Goal: Task Accomplishment & Management: Use online tool/utility

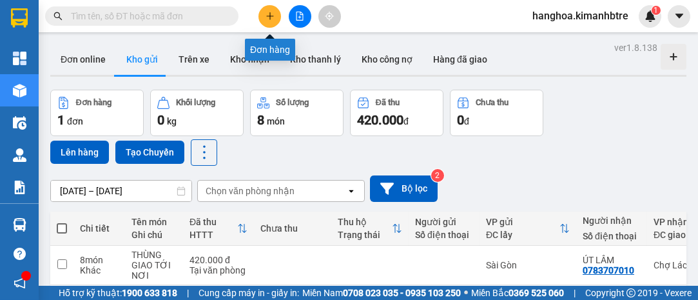
click at [271, 12] on icon "plus" at bounding box center [270, 16] width 9 height 9
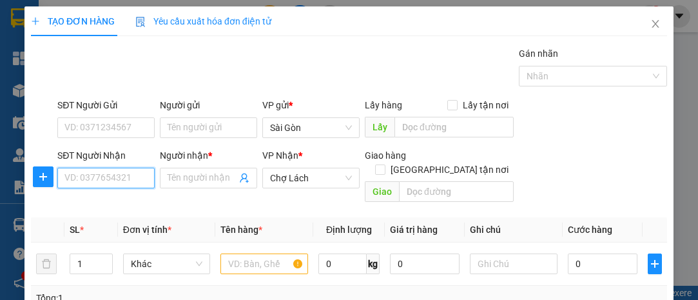
click at [106, 176] on input "SĐT Người Nhận" at bounding box center [105, 178] width 97 height 21
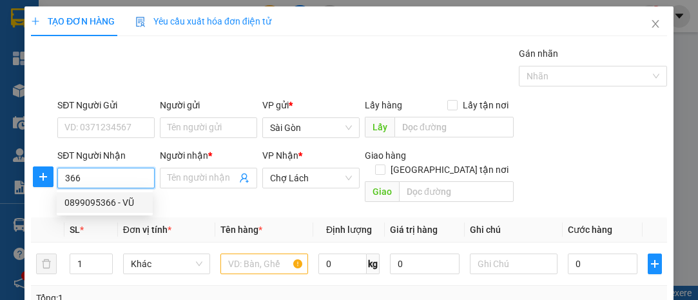
click at [130, 205] on div "0899095366 - VŨ" at bounding box center [104, 202] width 81 height 14
type input "0899095366"
type input "VŨ"
type input "LỘ HỘI"
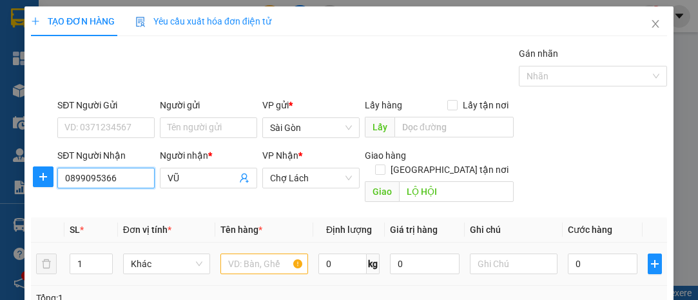
type input "0899095366"
click at [242, 253] on input "text" at bounding box center [264, 263] width 88 height 21
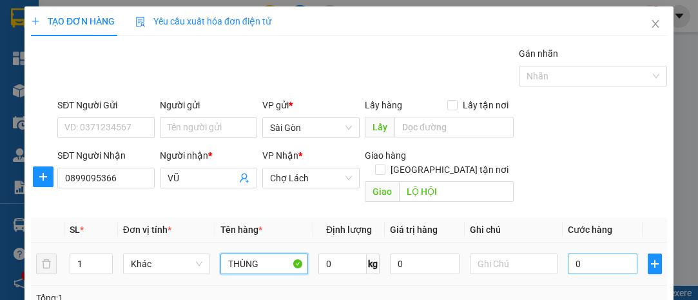
type input "THÙNG"
click at [586, 253] on input "0" at bounding box center [603, 263] width 70 height 21
type input "001"
type input "1"
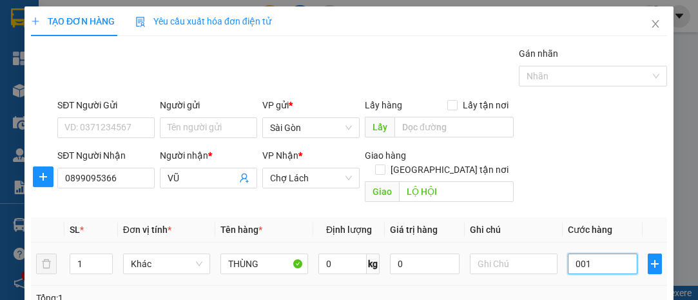
type input "0.010"
type input "10"
type input "00.100"
type input "100"
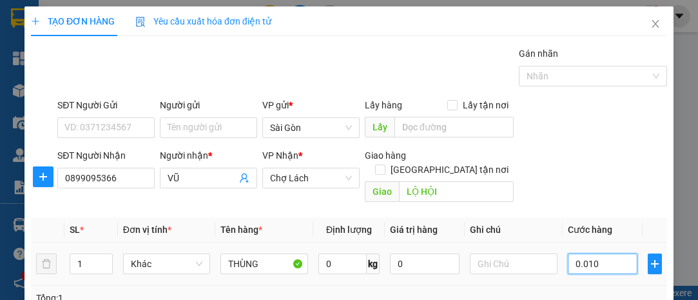
type input "100"
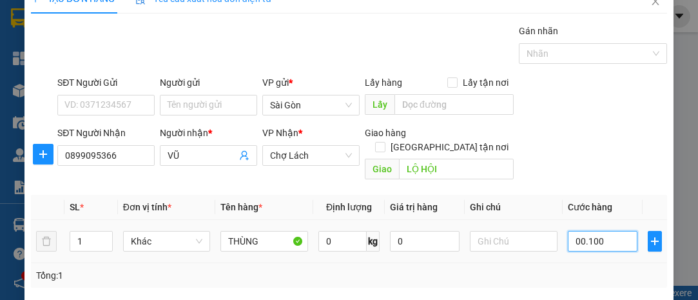
scroll to position [175, 0]
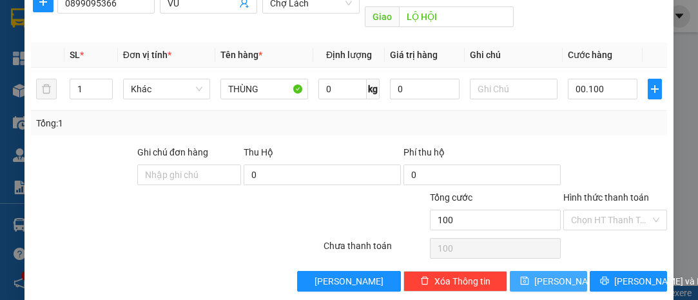
click at [558, 271] on button "Lưu" at bounding box center [548, 281] width 77 height 21
type input "100.000"
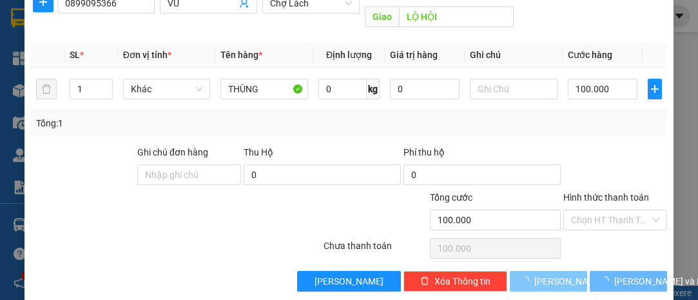
type input "0"
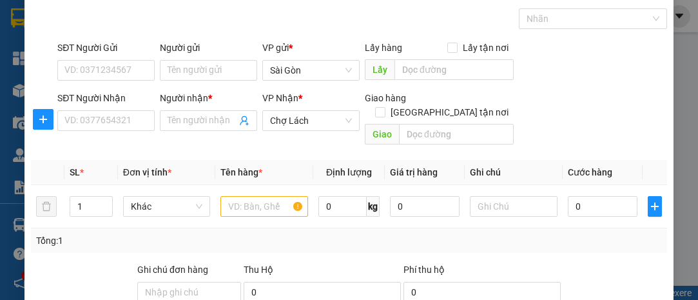
scroll to position [0, 0]
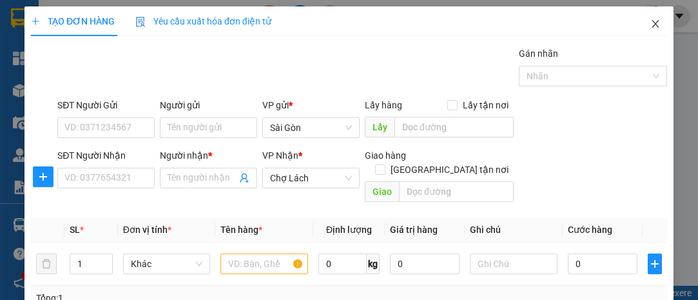
click at [650, 24] on icon "close" at bounding box center [655, 24] width 10 height 10
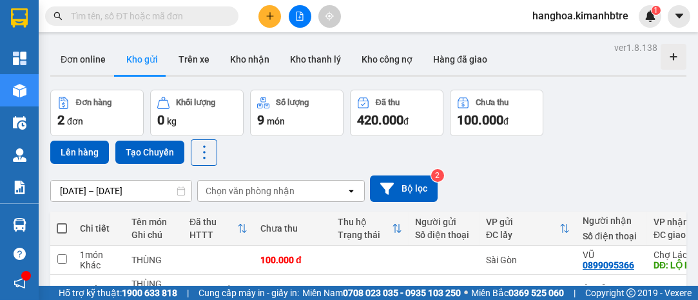
scroll to position [58, 0]
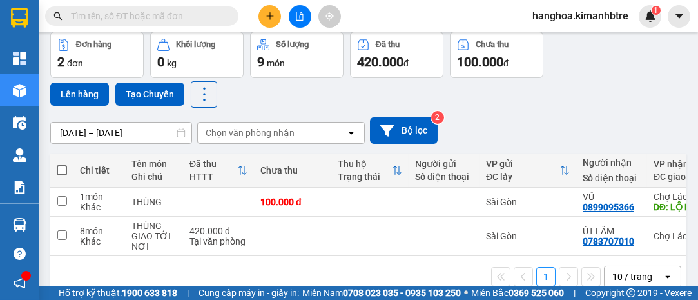
click at [63, 167] on span at bounding box center [62, 170] width 10 height 10
click at [62, 164] on input "checkbox" at bounding box center [62, 164] width 0 height 0
checkbox input "true"
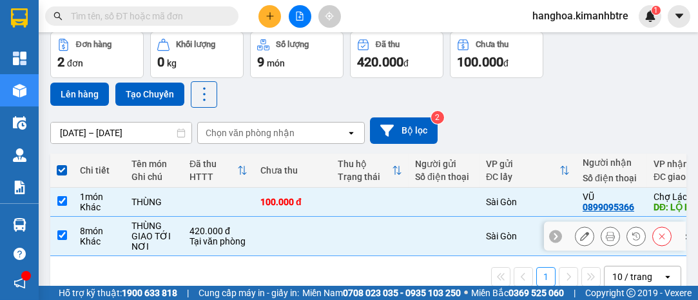
click at [64, 234] on input "checkbox" at bounding box center [62, 235] width 10 height 10
checkbox input "false"
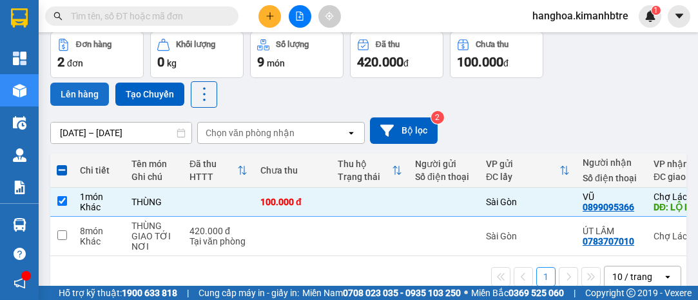
click at [90, 90] on button "Lên hàng" at bounding box center [79, 94] width 59 height 23
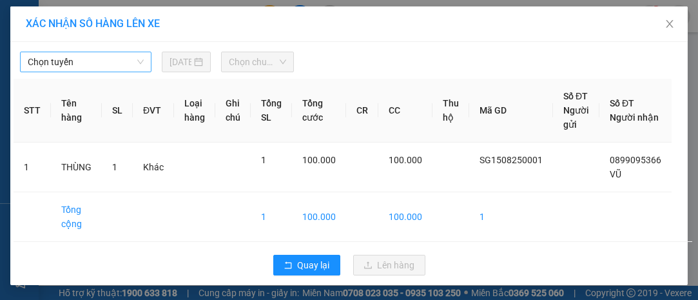
click at [86, 62] on span "Chọn tuyến" at bounding box center [86, 61] width 116 height 19
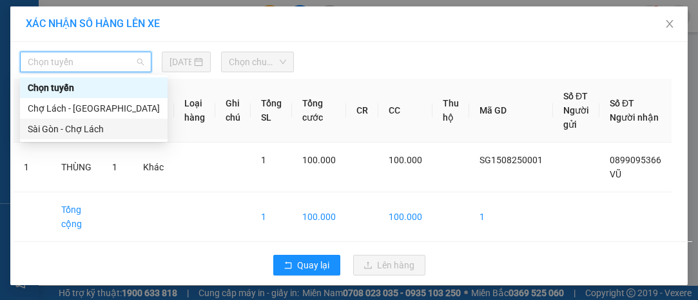
click at [84, 124] on div "Sài Gòn - Chợ Lách" at bounding box center [94, 129] width 132 height 14
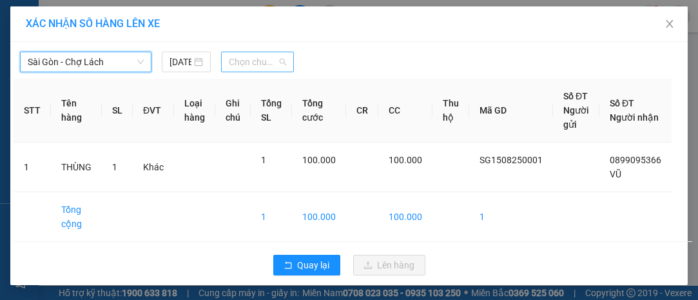
click at [251, 59] on span "Chọn chuyến" at bounding box center [257, 61] width 57 height 19
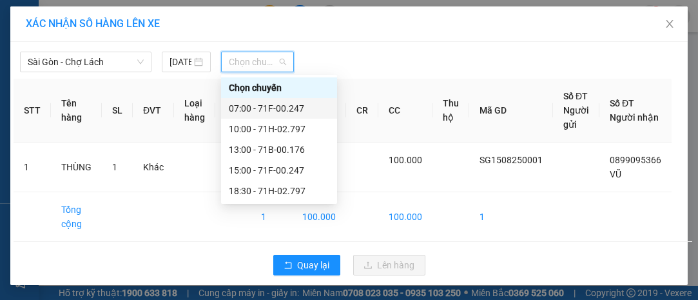
click at [276, 108] on div "07:00 - 71F-00.247" at bounding box center [279, 108] width 101 height 14
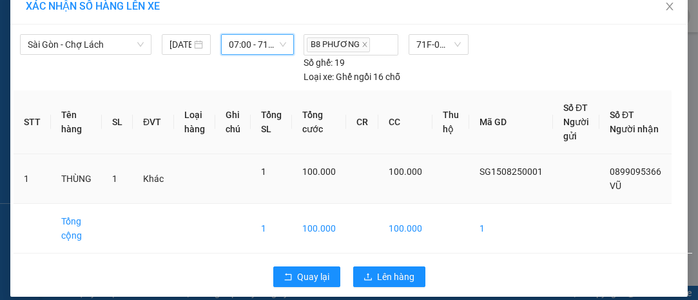
scroll to position [27, 0]
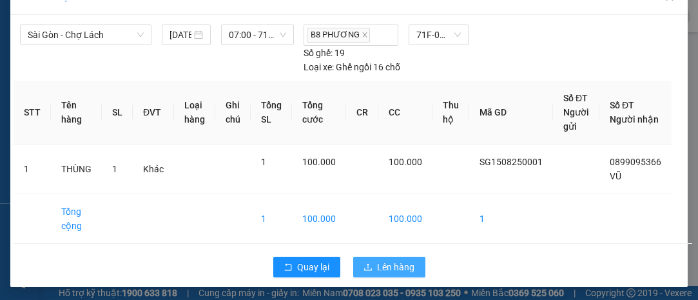
click at [389, 263] on span "Lên hàng" at bounding box center [396, 267] width 37 height 14
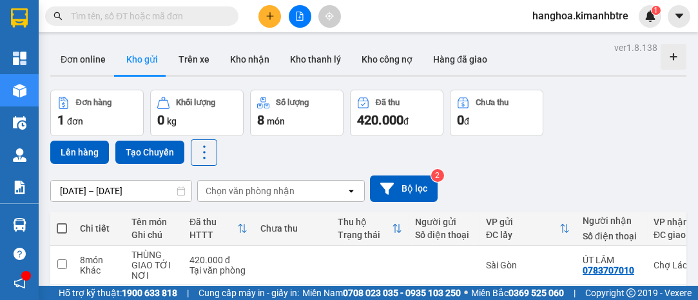
click at [298, 19] on icon "file-add" at bounding box center [300, 16] width 7 height 9
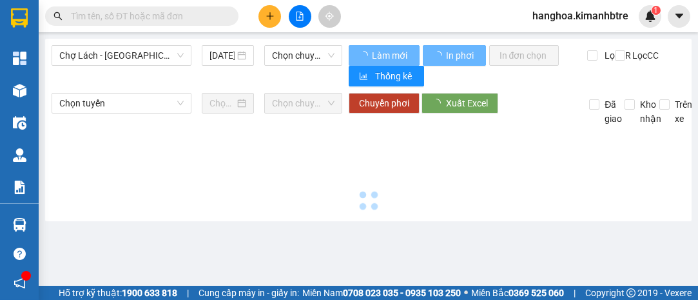
type input "15/08/2025"
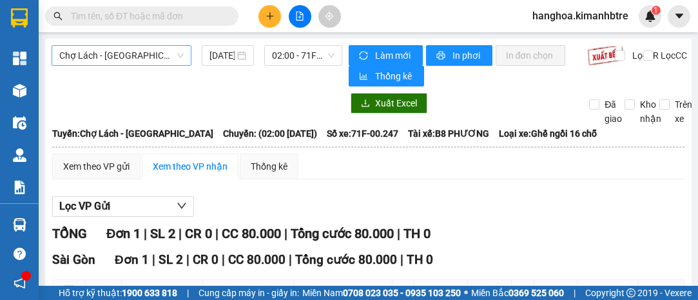
click at [151, 56] on span "Chợ Lách - Sài Gòn" at bounding box center [121, 55] width 124 height 19
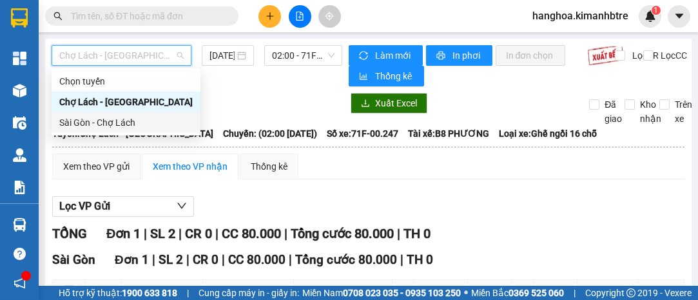
click at [152, 122] on div "Sài Gòn - Chợ Lách" at bounding box center [125, 122] width 133 height 14
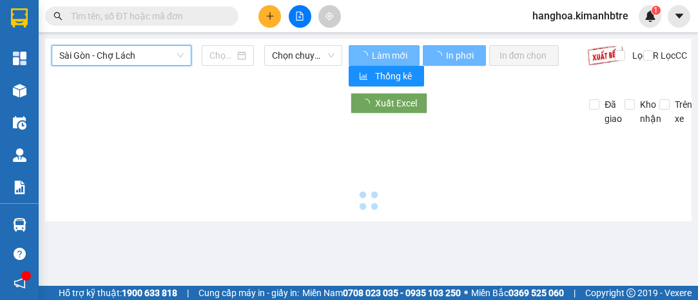
type input "15/08/2025"
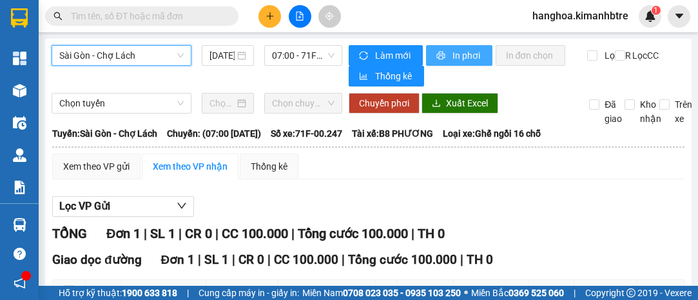
click at [454, 55] on span "In phơi" at bounding box center [468, 55] width 30 height 14
